Goal: Download file/media

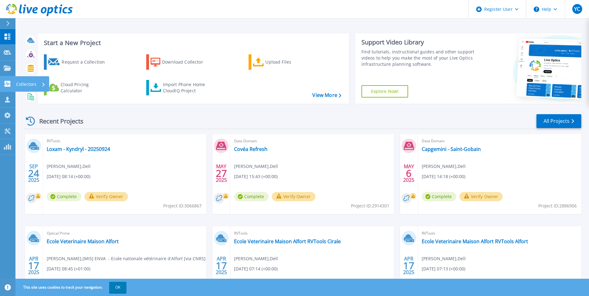
click at [8, 82] on icon at bounding box center [8, 84] width 6 height 6
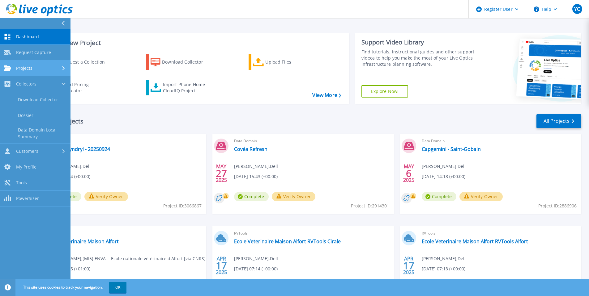
click at [30, 66] on span "Projects" at bounding box center [24, 69] width 16 height 6
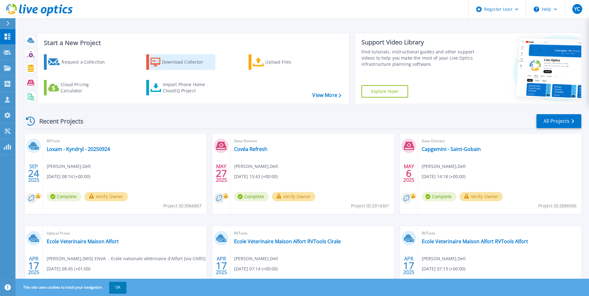
click at [166, 65] on div "Download Collector" at bounding box center [186, 62] width 49 height 12
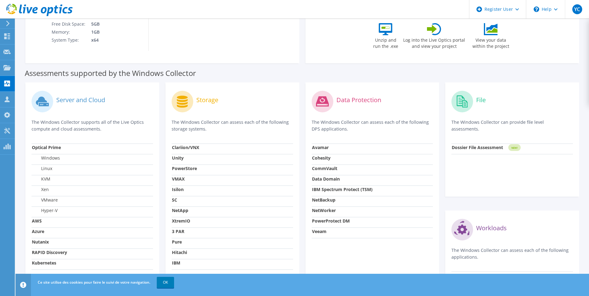
scroll to position [155, 0]
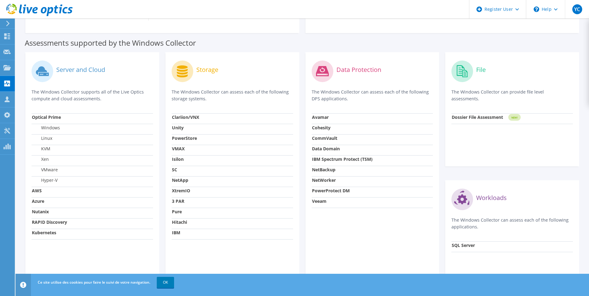
drag, startPoint x: 309, startPoint y: 92, endPoint x: 347, endPoint y: 96, distance: 38.2
click at [347, 96] on div "Data Protection The Windows Collector can assess each of the following DPS appl…" at bounding box center [372, 173] width 134 height 243
click at [347, 96] on p "The Windows Collector can assess each of the following DPS applications." at bounding box center [372, 96] width 121 height 14
click at [318, 171] on strong "NetBackup" at bounding box center [323, 170] width 23 height 6
drag, startPoint x: 309, startPoint y: 170, endPoint x: 344, endPoint y: 170, distance: 35.2
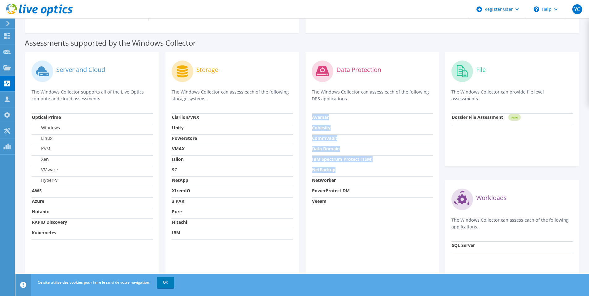
click at [344, 170] on div "Data Protection The Windows Collector can assess each of the following DPS appl…" at bounding box center [372, 173] width 134 height 243
click at [344, 170] on td "NetBackup" at bounding box center [372, 171] width 121 height 11
click at [168, 284] on link "OK" at bounding box center [165, 282] width 17 height 11
